Goal: Task Accomplishment & Management: Use online tool/utility

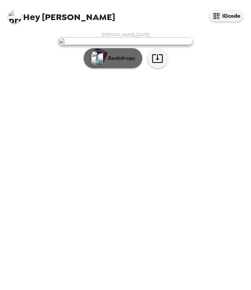
click at [122, 62] on p "Backdrops" at bounding box center [120, 58] width 30 height 8
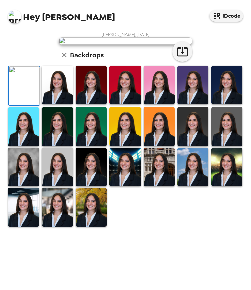
scroll to position [104, 0]
click at [59, 227] on img at bounding box center [57, 207] width 31 height 39
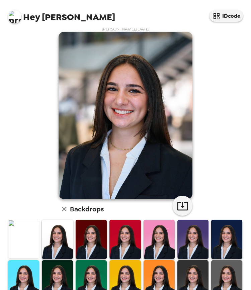
scroll to position [6, 0]
